Goal: Information Seeking & Learning: Check status

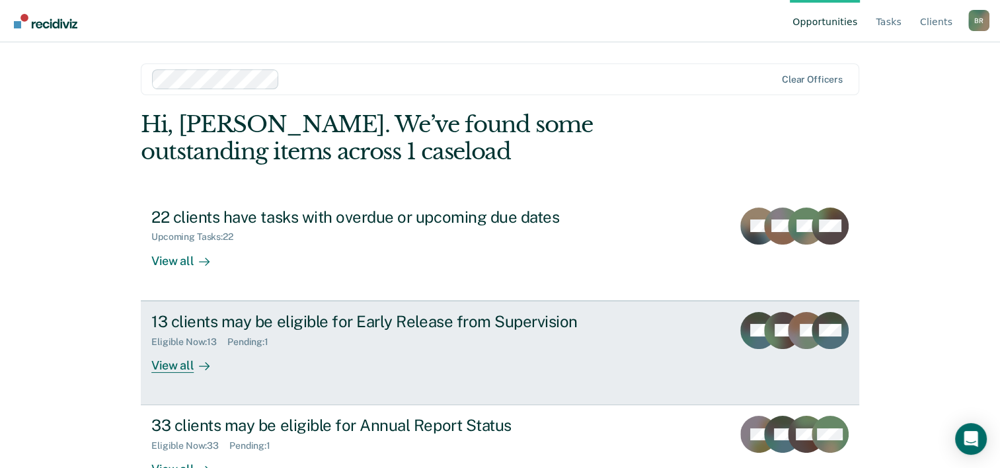
scroll to position [40, 0]
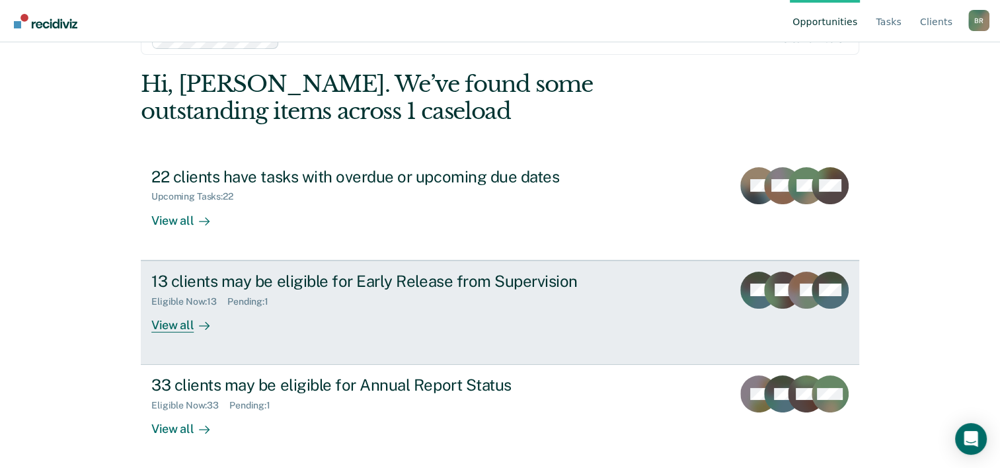
click at [499, 313] on div "13 clients may be eligible for Early Release from Supervision Eligible Now : 13…" at bounding box center [399, 302] width 496 height 61
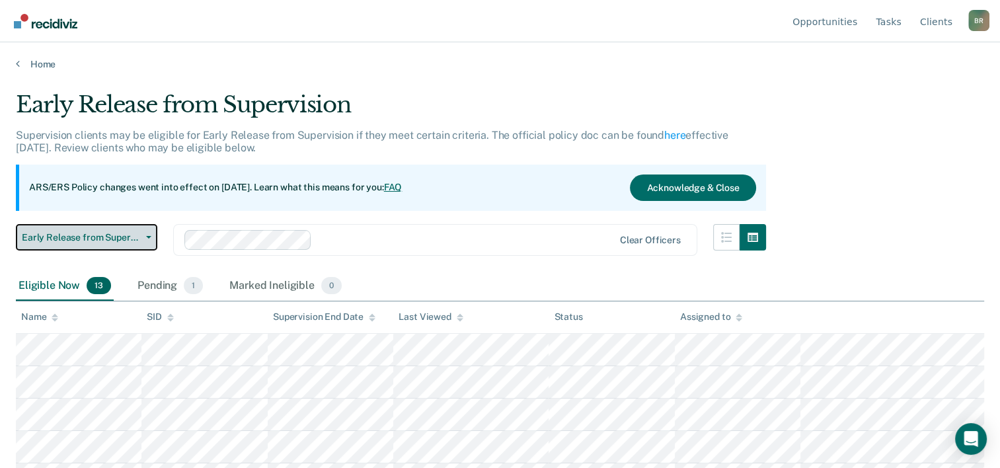
click at [135, 237] on span "Early Release from Supervision" at bounding box center [81, 237] width 119 height 11
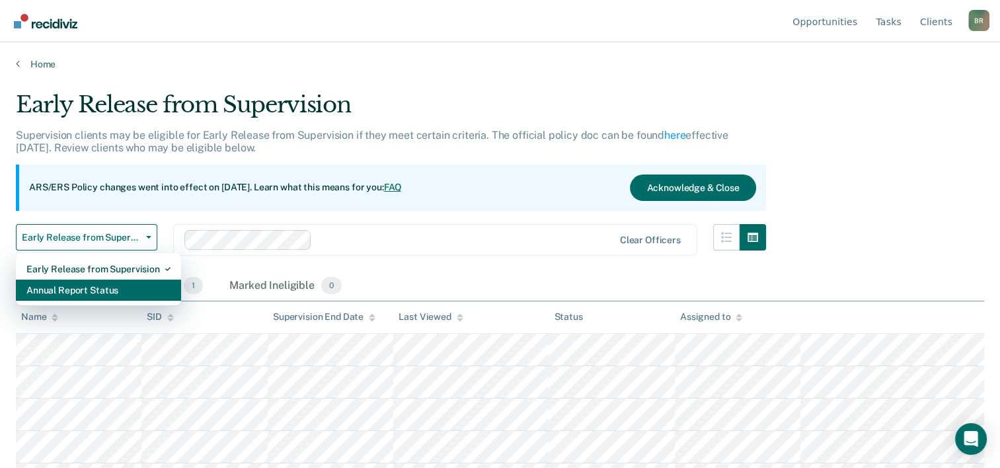
click at [71, 284] on div "Annual Report Status" at bounding box center [98, 290] width 144 height 21
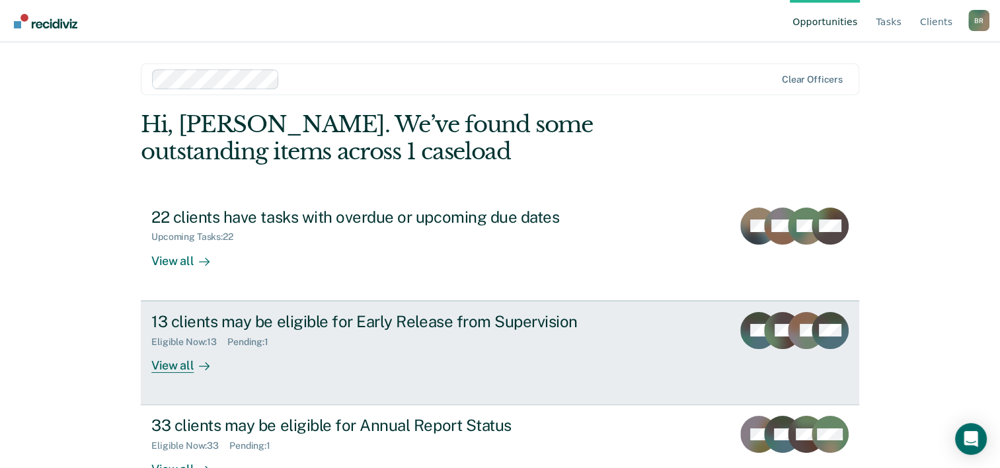
click at [327, 344] on div "Eligible Now : 13 Pending : 1" at bounding box center [383, 339] width 464 height 17
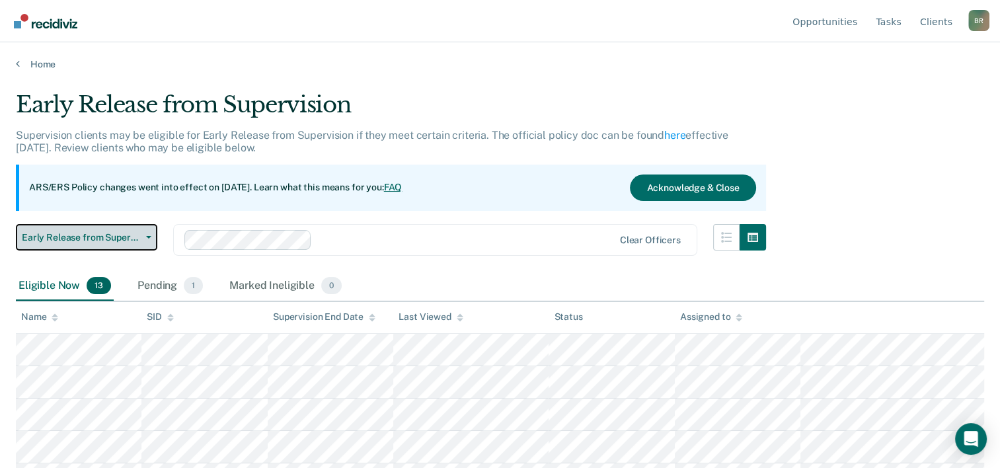
click at [148, 237] on icon "button" at bounding box center [148, 237] width 5 height 3
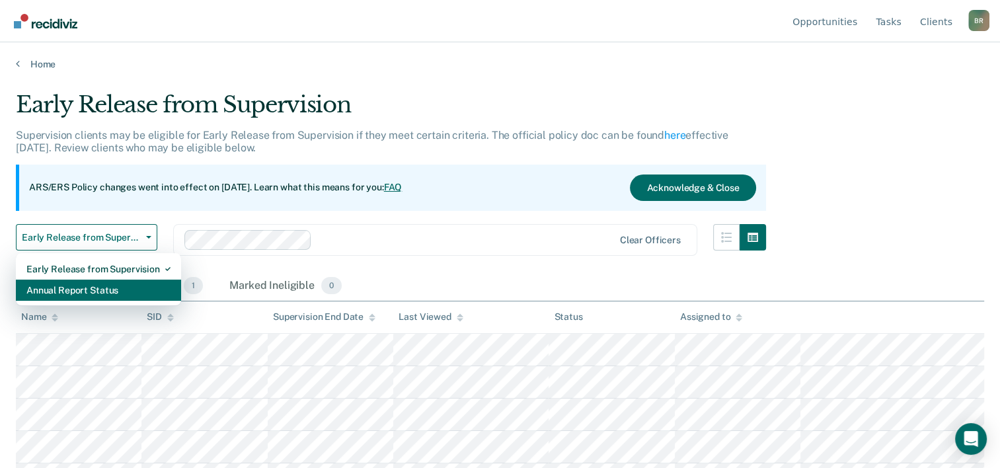
click at [54, 296] on div "Annual Report Status" at bounding box center [98, 290] width 144 height 21
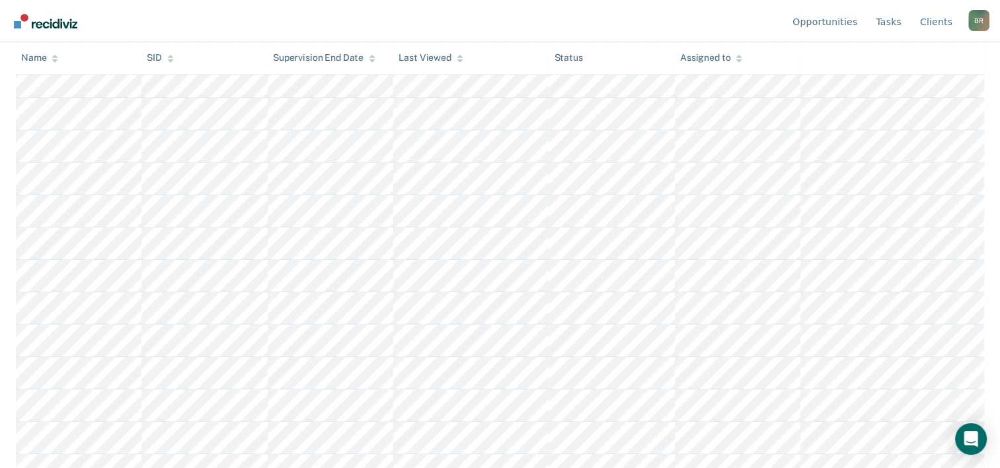
scroll to position [874, 0]
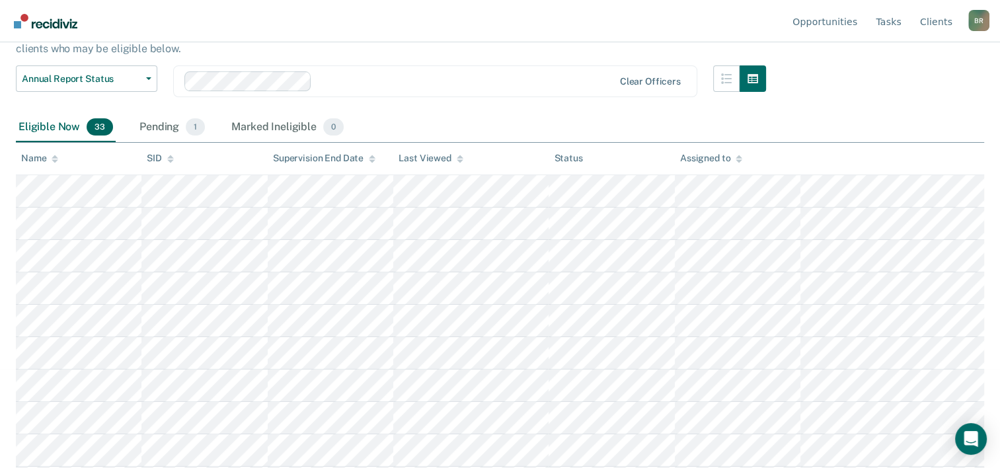
scroll to position [81, 0]
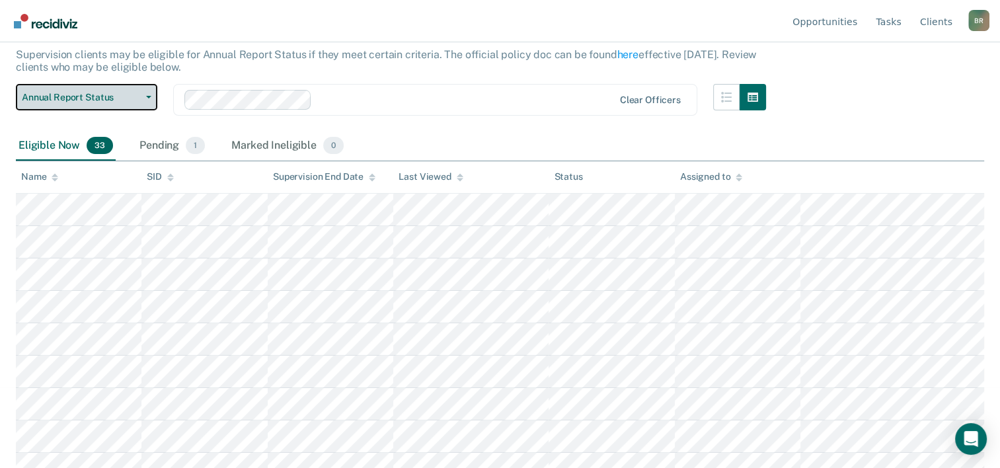
drag, startPoint x: 148, startPoint y: 95, endPoint x: 153, endPoint y: 100, distance: 7.5
click at [148, 96] on icon "button" at bounding box center [148, 97] width 5 height 3
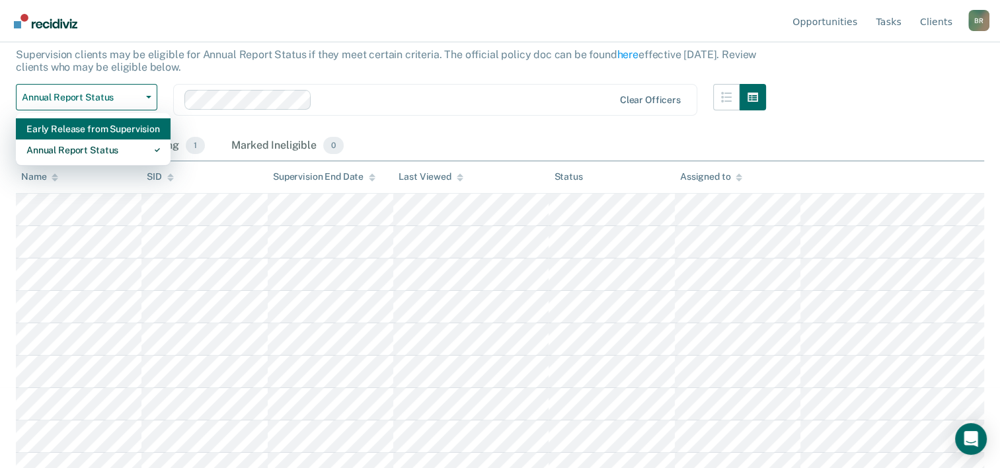
click at [81, 130] on div "Early Release from Supervision" at bounding box center [93, 128] width 134 height 21
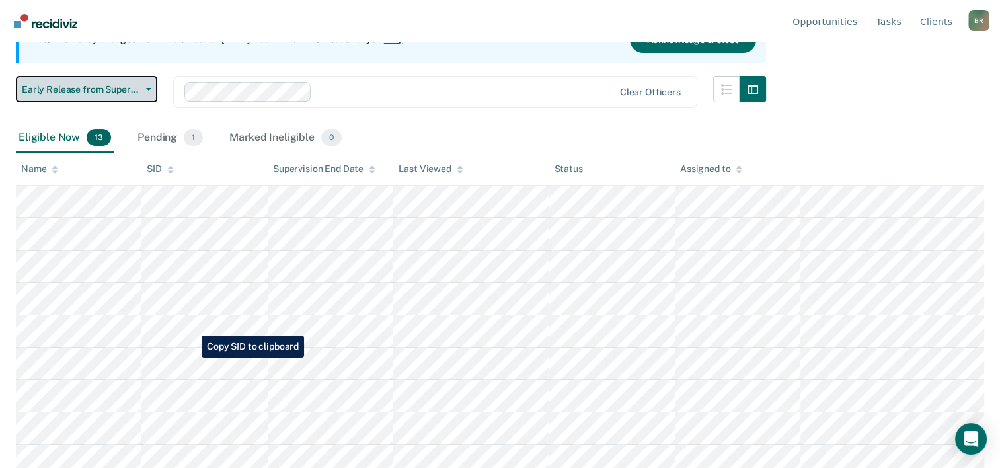
scroll to position [198, 0]
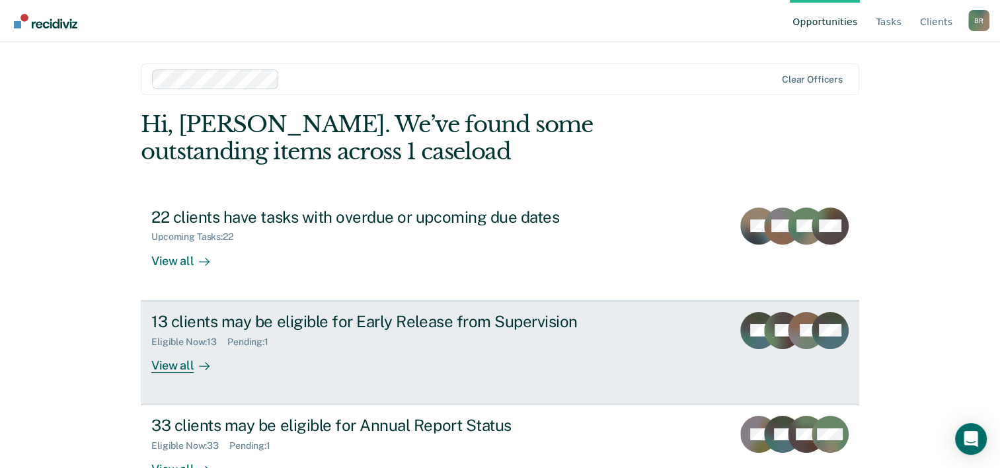
click at [323, 361] on div "13 clients may be eligible for Early Release from Supervision Eligible Now : 13…" at bounding box center [399, 342] width 496 height 61
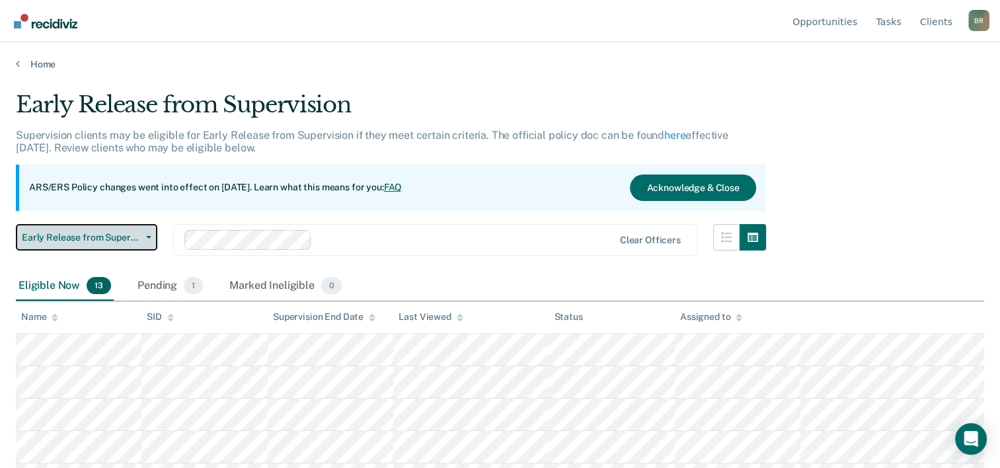
click at [153, 240] on button "Early Release from Supervision" at bounding box center [86, 237] width 141 height 26
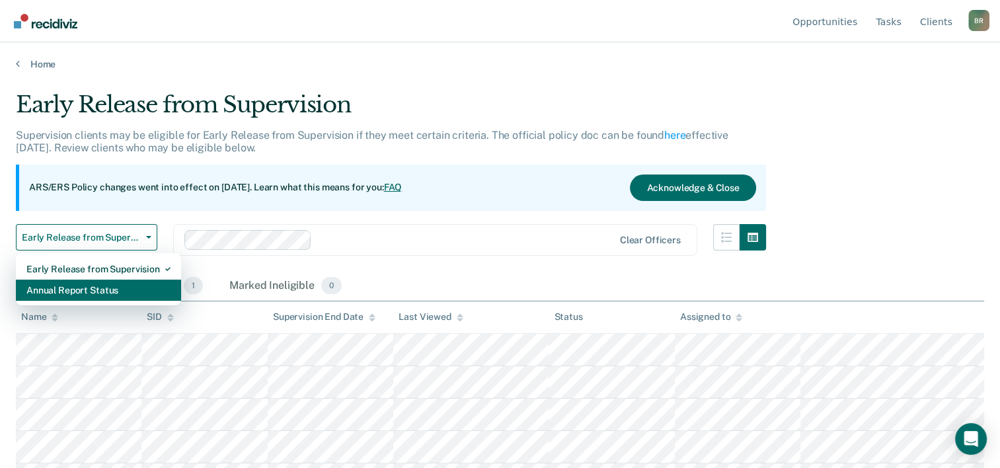
click at [54, 291] on div "Annual Report Status" at bounding box center [98, 290] width 144 height 21
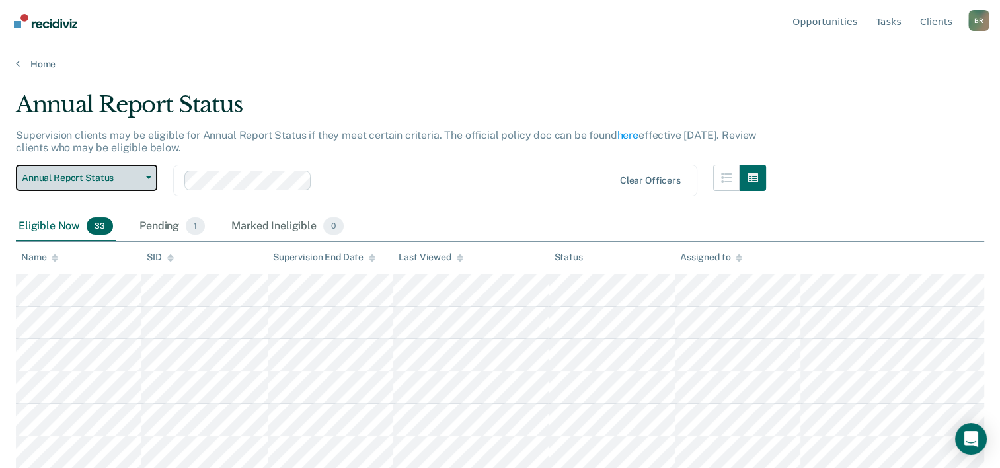
click at [153, 179] on button "Annual Report Status" at bounding box center [86, 178] width 141 height 26
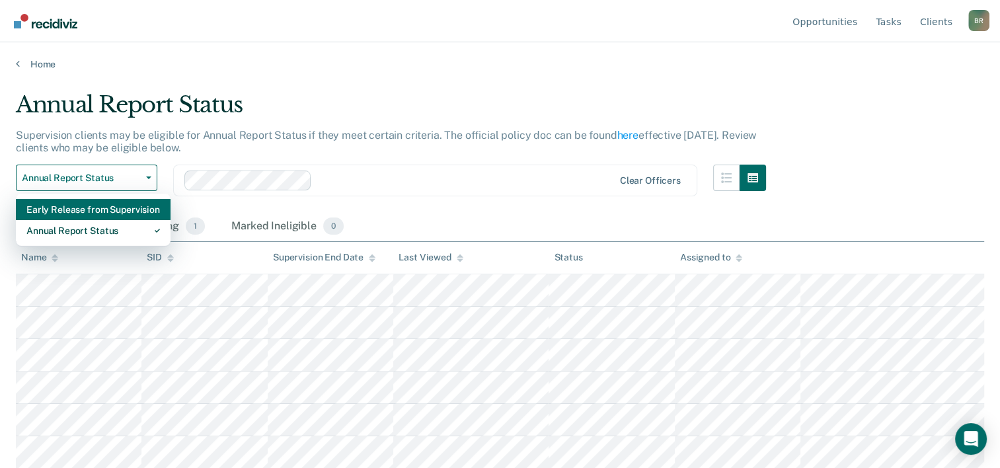
click at [104, 208] on div "Early Release from Supervision" at bounding box center [93, 209] width 134 height 21
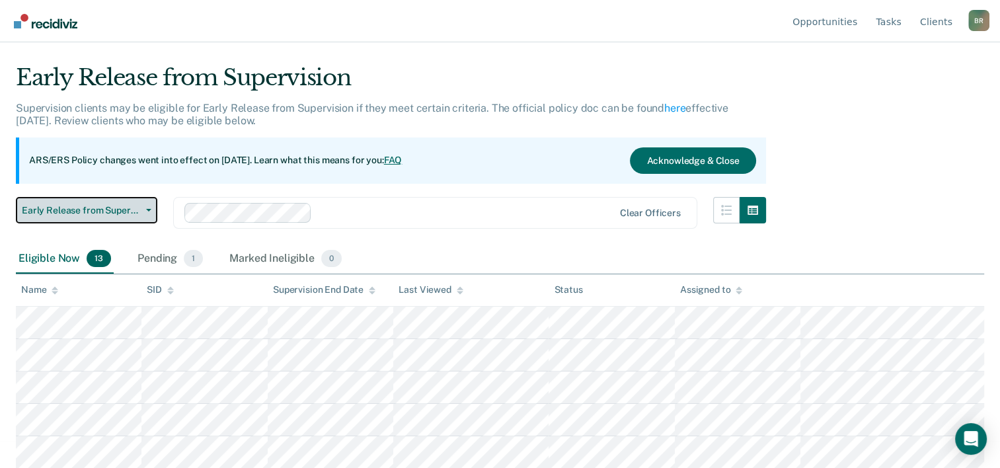
scroll to position [21, 0]
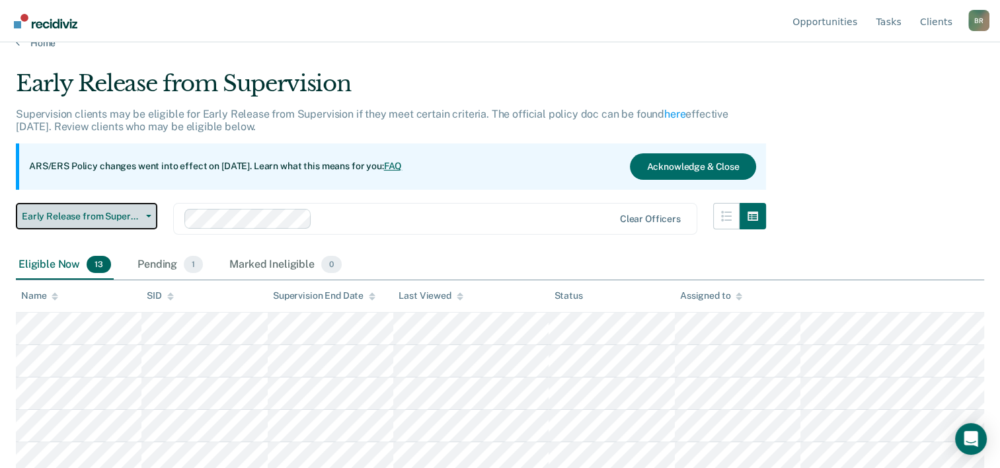
click at [149, 221] on button "Early Release from Supervision" at bounding box center [86, 216] width 141 height 26
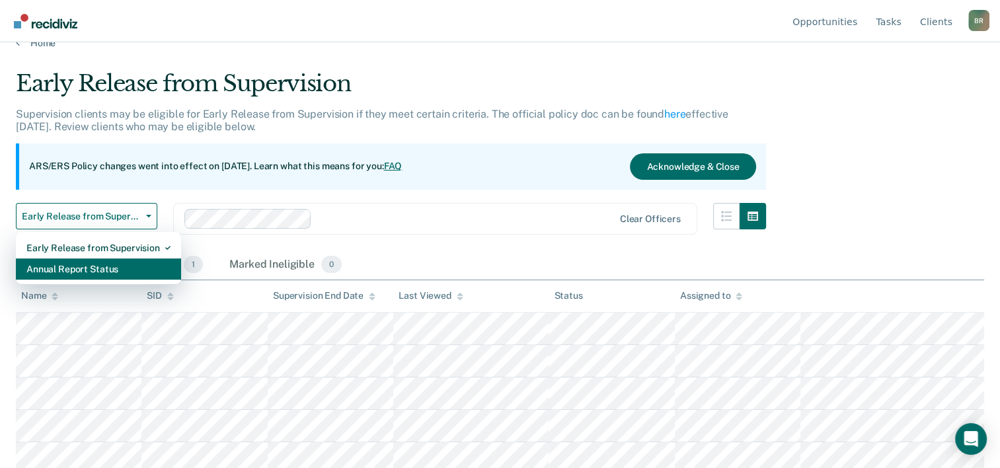
click at [50, 274] on div "Annual Report Status" at bounding box center [98, 269] width 144 height 21
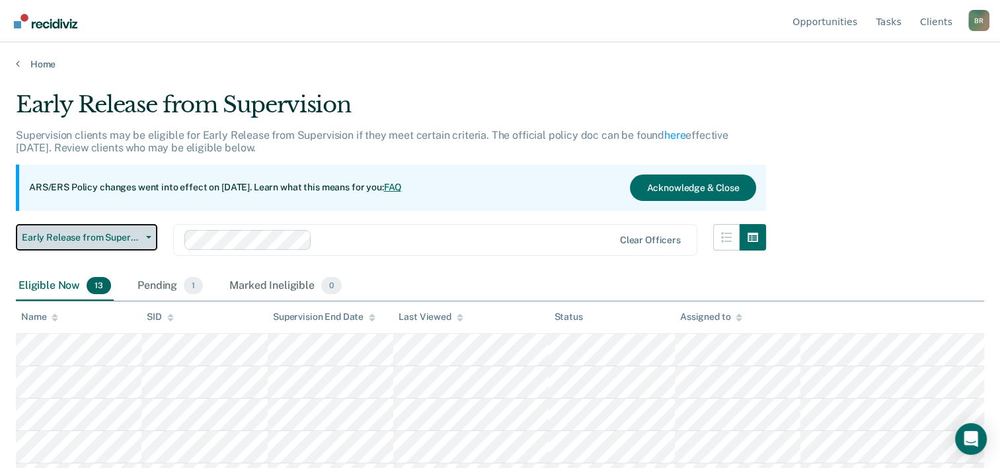
scroll to position [21, 0]
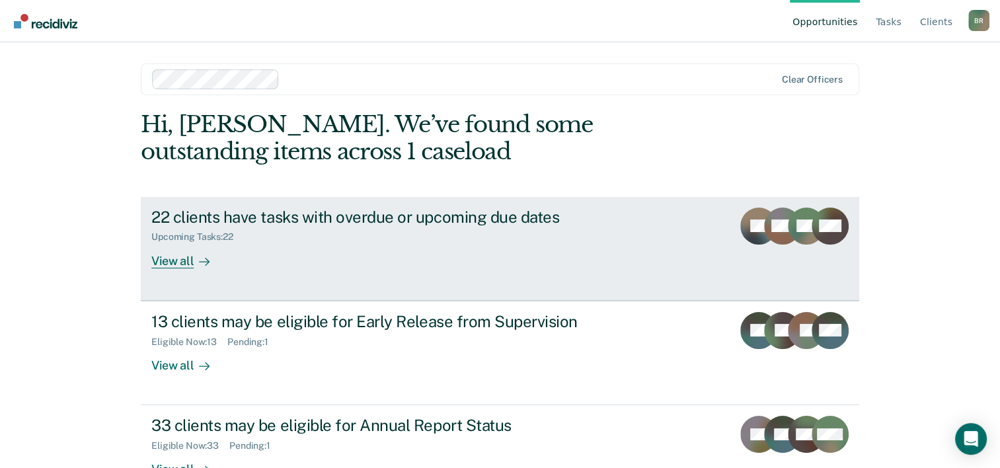
click at [333, 264] on div "22 clients have tasks with overdue or upcoming due dates Upcoming Tasks : 22 Vi…" at bounding box center [399, 238] width 496 height 61
